Goal: Information Seeking & Learning: Learn about a topic

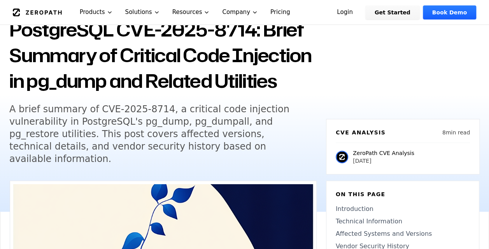
scroll to position [78, 0]
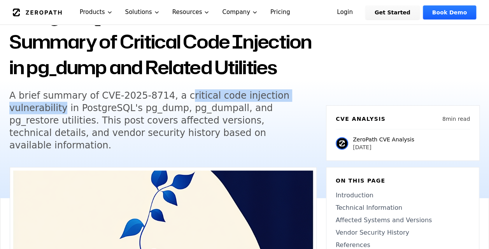
drag, startPoint x: 169, startPoint y: 96, endPoint x: 311, endPoint y: 95, distance: 141.9
click at [311, 95] on div "Back to Blog PostgreSQL CVE-2025-8714: Brief Summary of Critical Code Injection…" at bounding box center [162, 66] width 307 height 189
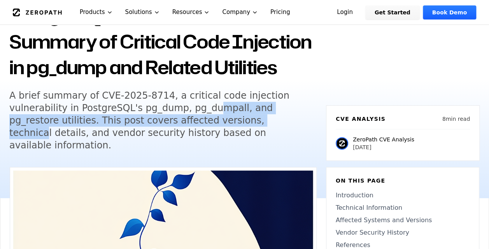
drag, startPoint x: 311, startPoint y: 95, endPoint x: 149, endPoint y: 111, distance: 163.7
click at [145, 114] on h5 "A brief summary of CVE-2025-8714, a critical code injection vulnerability in Po…" at bounding box center [158, 120] width 299 height 62
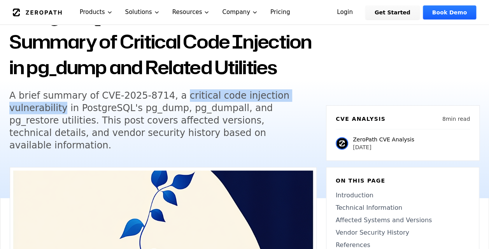
drag, startPoint x: 166, startPoint y: 95, endPoint x: 316, endPoint y: 95, distance: 149.7
click at [316, 95] on div "Back to Blog PostgreSQL CVE-2025-8714: Brief Summary of Critical Code Injection…" at bounding box center [162, 66] width 307 height 189
copy h5 "critical code injection vulnerability"
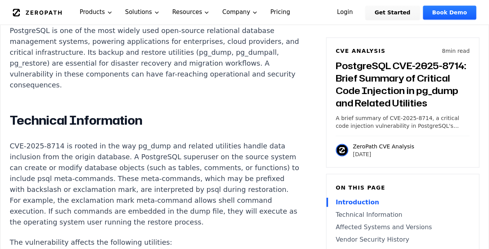
scroll to position [622, 0]
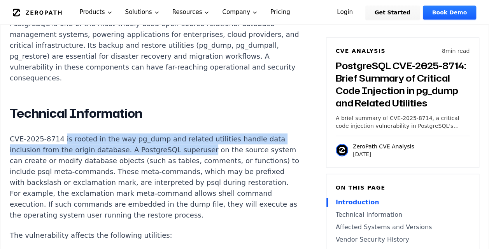
drag, startPoint x: 58, startPoint y: 125, endPoint x: 192, endPoint y: 140, distance: 134.1
click at [192, 140] on p "CVE-2025-8714 is rooted in the way pg_dump and related utilities handle data in…" at bounding box center [154, 176] width 289 height 87
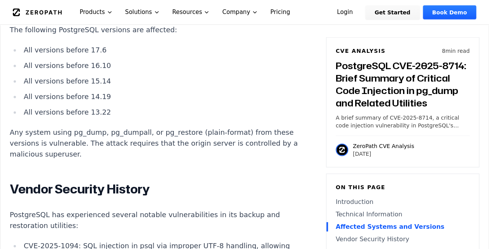
scroll to position [1127, 0]
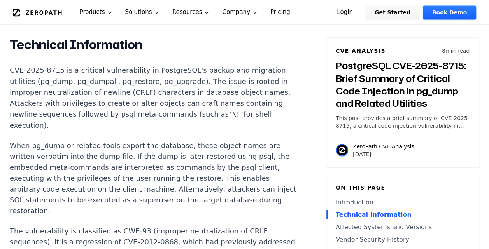
scroll to position [661, 0]
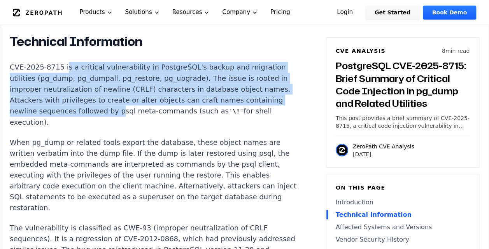
drag, startPoint x: 61, startPoint y: 65, endPoint x: 111, endPoint y: 103, distance: 63.0
click at [111, 103] on p "CVE-2025-8715 is a critical vulnerability in PostgreSQL's backup and migration …" at bounding box center [154, 95] width 289 height 66
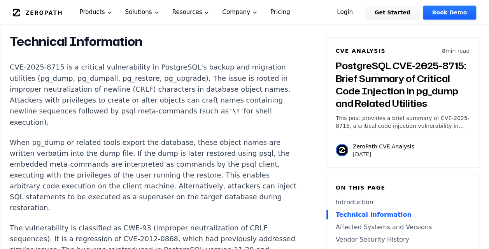
drag, startPoint x: 111, startPoint y: 103, endPoint x: 148, endPoint y: 146, distance: 56.5
click at [149, 149] on p "When pg_dump or related tools export the database, these object names are writt…" at bounding box center [154, 175] width 289 height 76
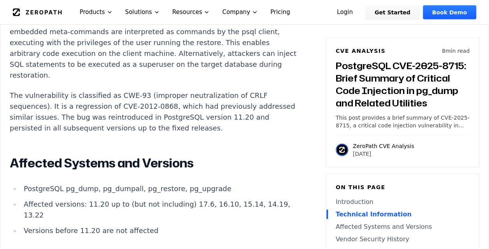
scroll to position [855, 0]
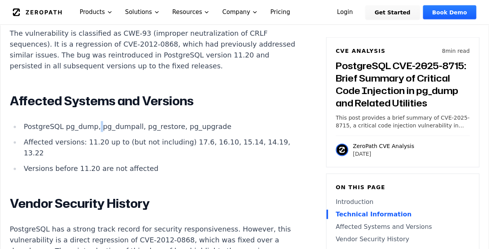
click at [94, 124] on li "PostgreSQL pg_dump, pg_dumpall, pg_restore, pg_upgrade" at bounding box center [160, 126] width 278 height 11
click at [95, 123] on li "PostgreSQL pg_dump, pg_dumpall, pg_restore, pg_upgrade" at bounding box center [160, 126] width 278 height 11
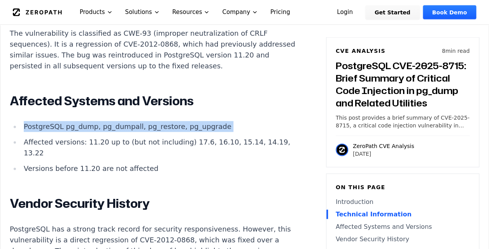
click at [95, 123] on li "PostgreSQL pg_dump, pg_dumpall, pg_restore, pg_upgrade" at bounding box center [160, 126] width 278 height 11
click at [114, 141] on li "Affected versions: 11.20 up to (but not including) 17.6, 16.10, 15.14, 14.19, 1…" at bounding box center [160, 148] width 278 height 22
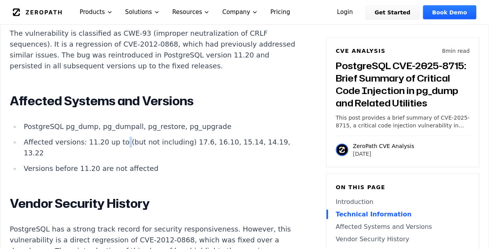
click at [114, 141] on li "Affected versions: 11.20 up to (but not including) 17.6, 16.10, 15.14, 14.19, 1…" at bounding box center [160, 148] width 278 height 22
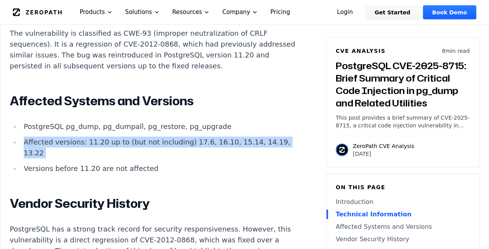
click at [114, 141] on li "Affected versions: 11.20 up to (but not including) 17.6, 16.10, 15.14, 14.19, 1…" at bounding box center [160, 148] width 278 height 22
copy ul "Affected versions: 11.20 up to (but not including) 17.6, 16.10, 15.14, 14.19, 1…"
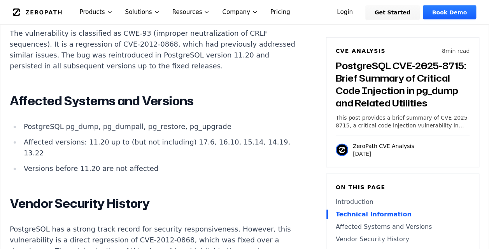
click at [121, 167] on li "Versions before 11.20 are not affected" at bounding box center [160, 168] width 278 height 11
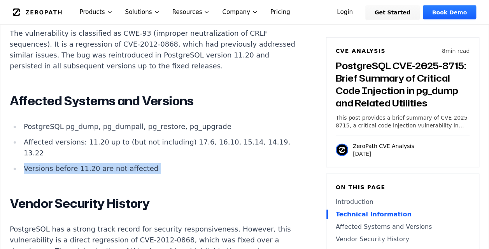
click at [121, 167] on li "Versions before 11.20 are not affected" at bounding box center [160, 168] width 278 height 11
copy div "Versions before 11.20 are not affected"
